Goal: Navigation & Orientation: Find specific page/section

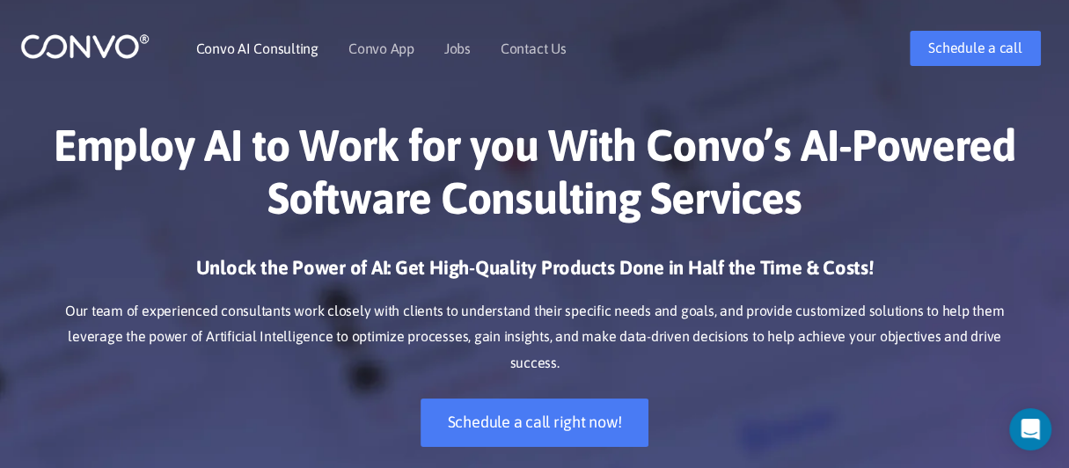
click at [304, 48] on link "Convo AI Consulting" at bounding box center [257, 48] width 122 height 14
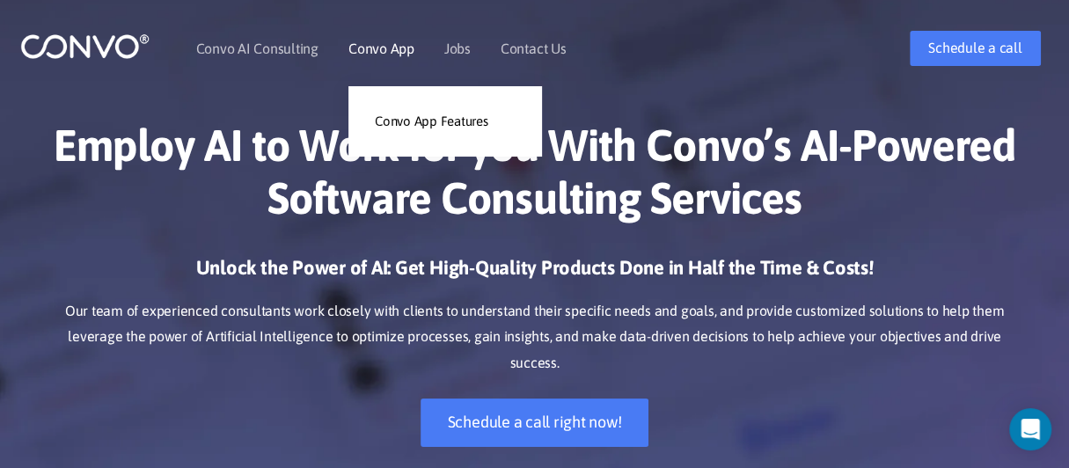
click at [363, 51] on link "Convo App" at bounding box center [381, 48] width 66 height 14
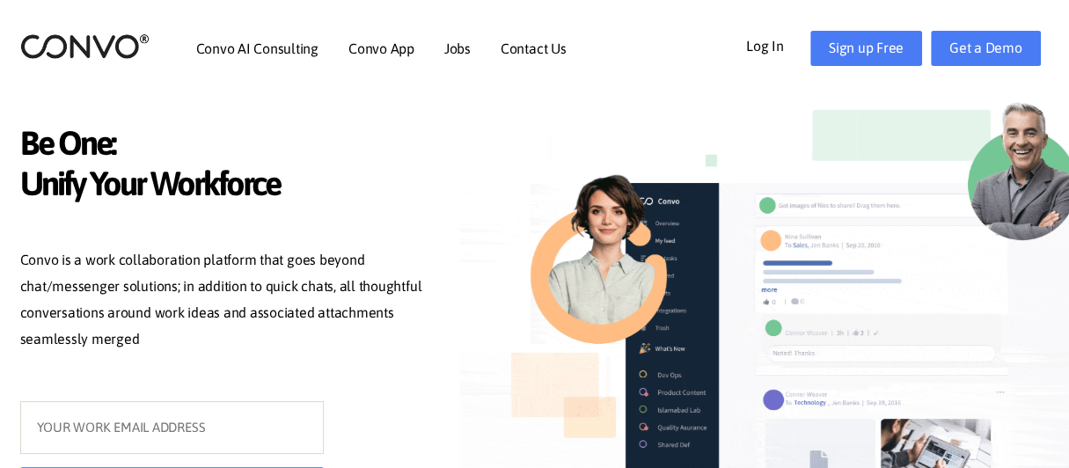
click at [475, 49] on ul "Convo AI Consulting Convo App Convo App Features Jobs Contact Us" at bounding box center [381, 49] width 370 height 76
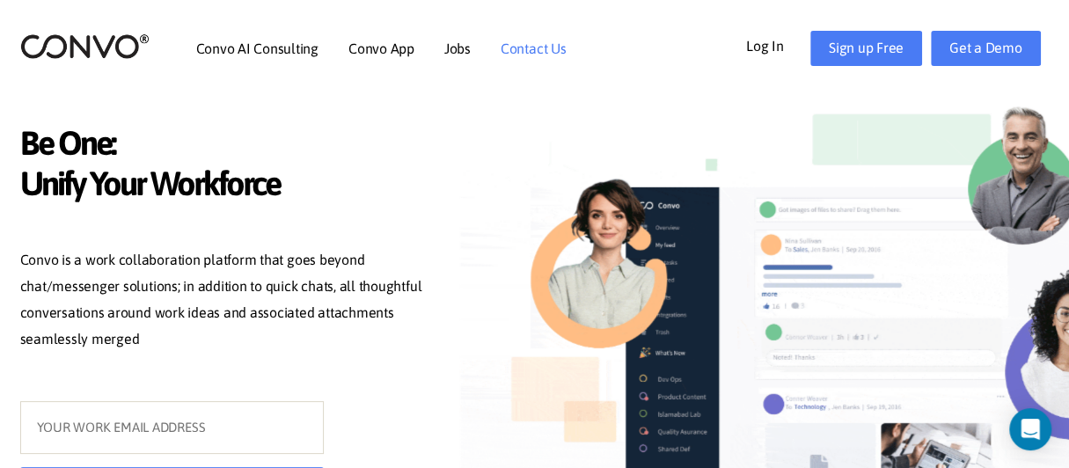
click at [528, 48] on link "Contact Us" at bounding box center [534, 48] width 66 height 14
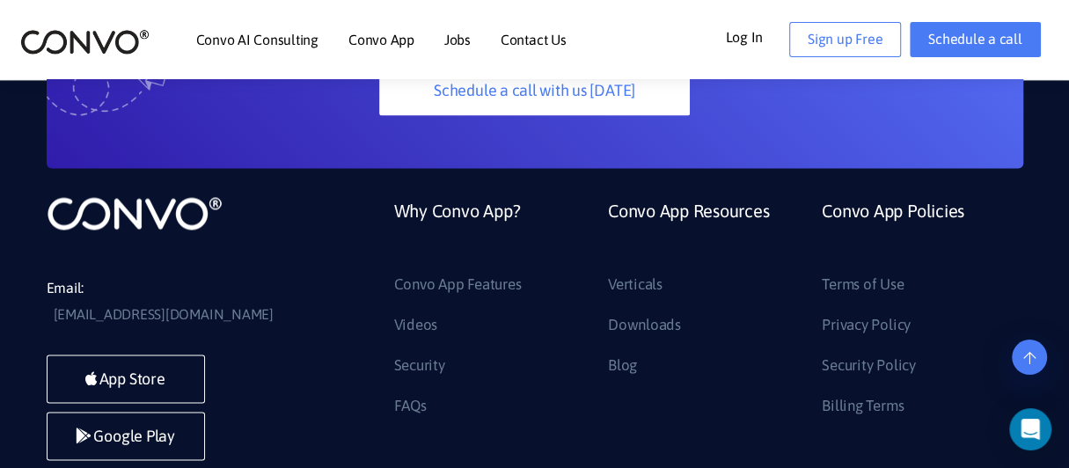
scroll to position [1639, 0]
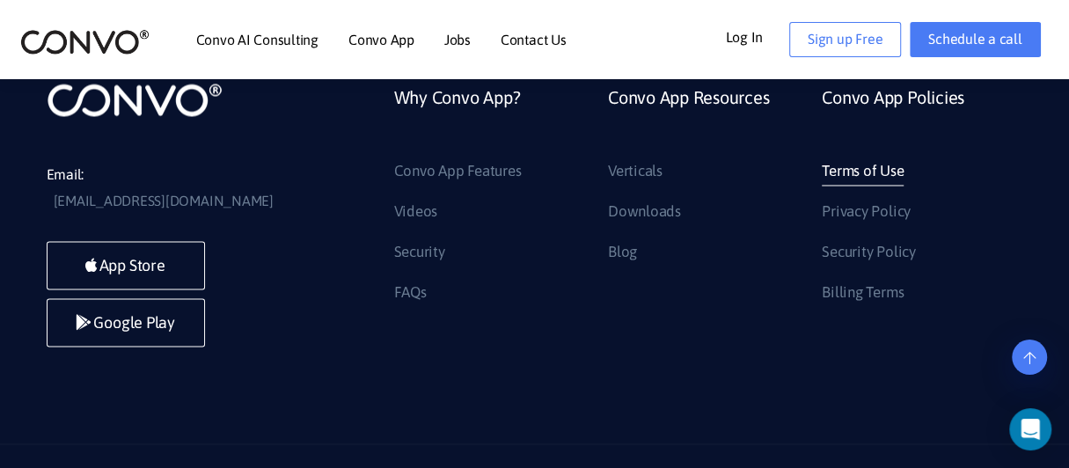
click at [845, 158] on link "Terms of Use" at bounding box center [863, 172] width 82 height 28
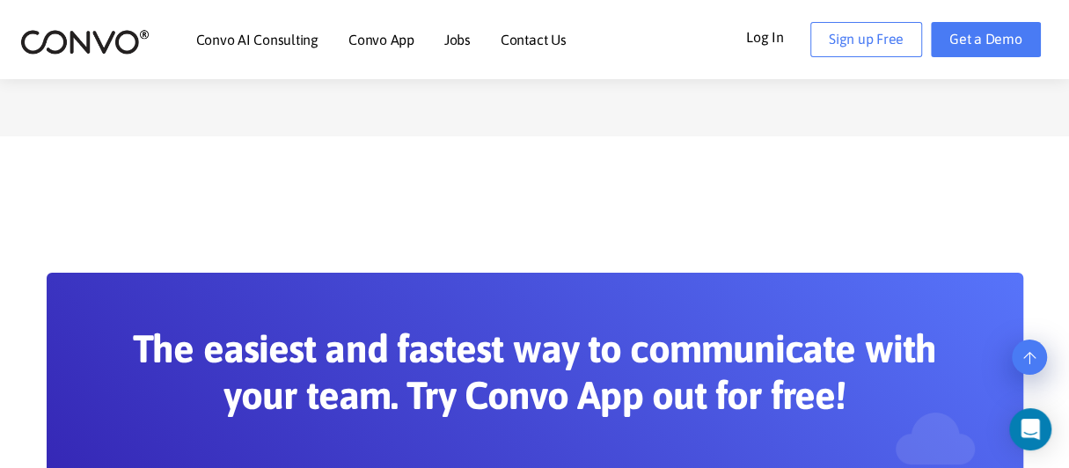
scroll to position [8289, 0]
